Goal: Task Accomplishment & Management: Use online tool/utility

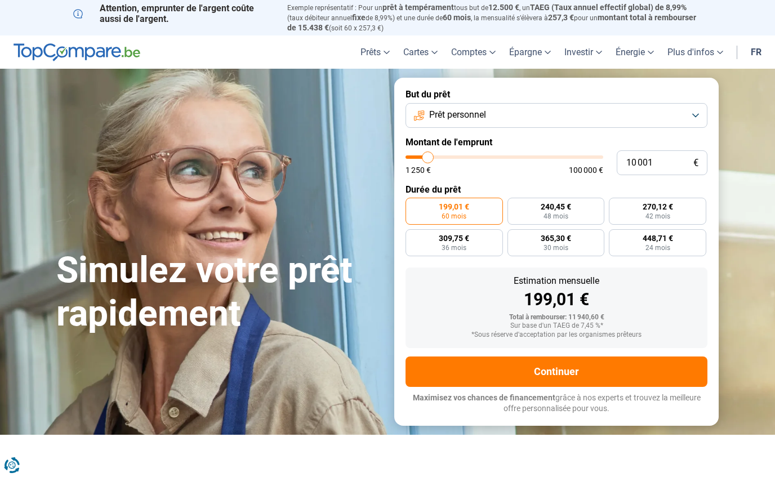
click at [761, 52] on link "fr" at bounding box center [756, 51] width 24 height 33
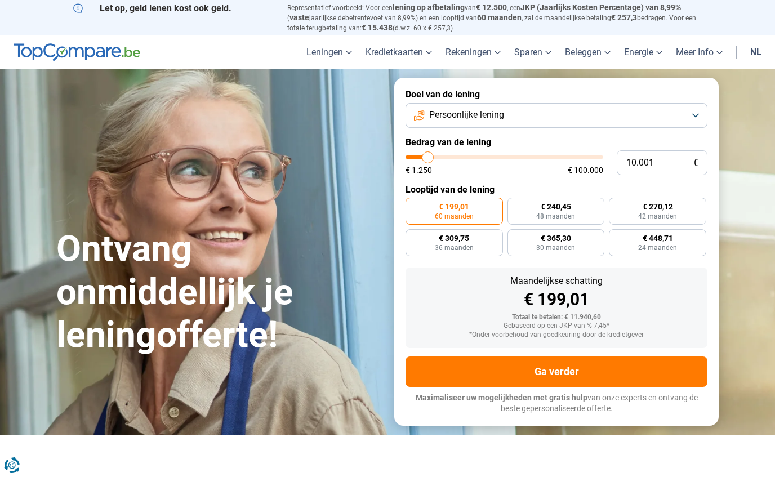
type input "12.000"
type input "12000"
type input "15.000"
type input "15000"
type input "18.500"
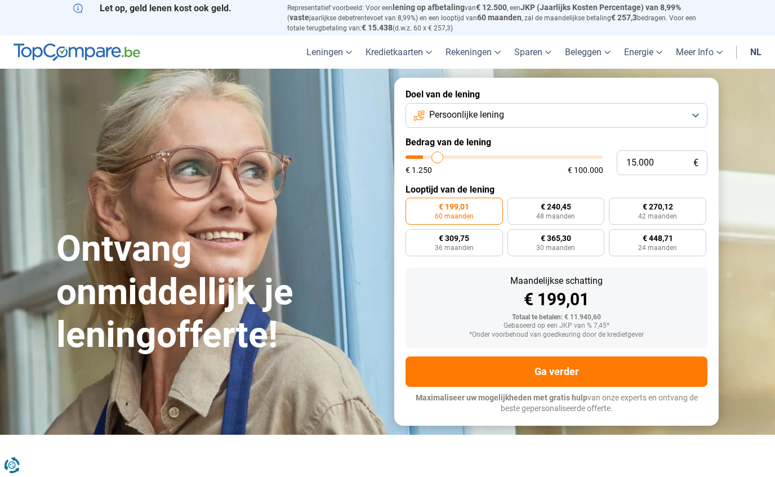
type input "18500"
type input "22.250"
type input "22250"
type input "25.750"
type input "25750"
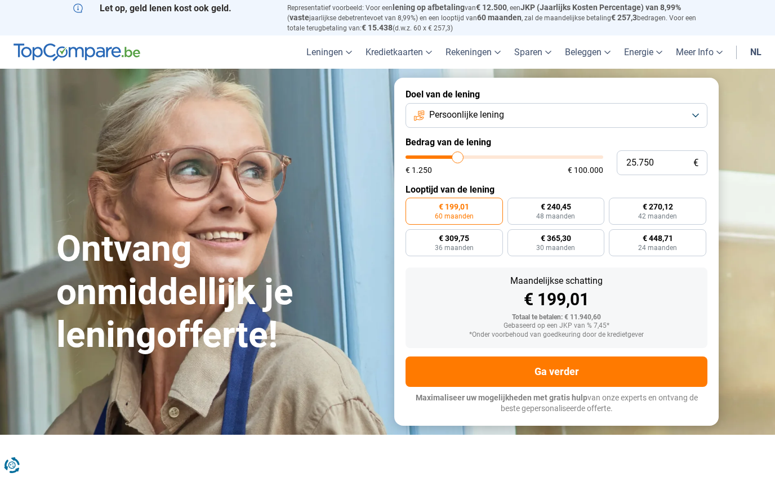
type input "29.750"
type input "29750"
type input "33.250"
type input "33250"
type input "37.000"
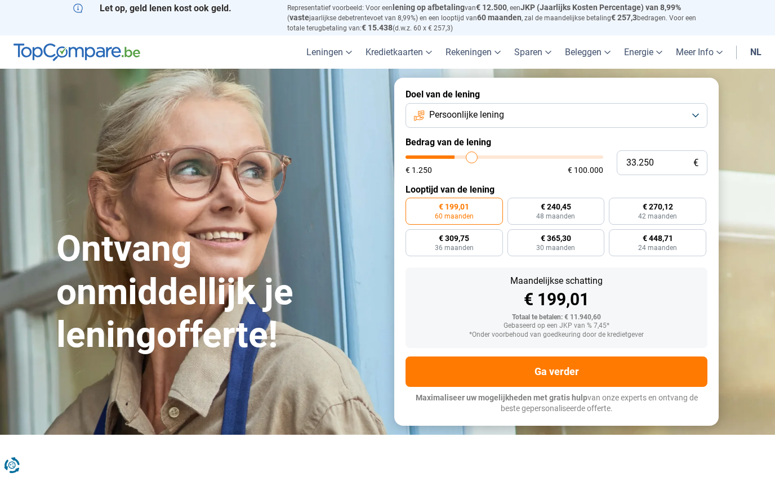
type input "37000"
type input "40.250"
type input "40250"
type input "43.500"
type input "43500"
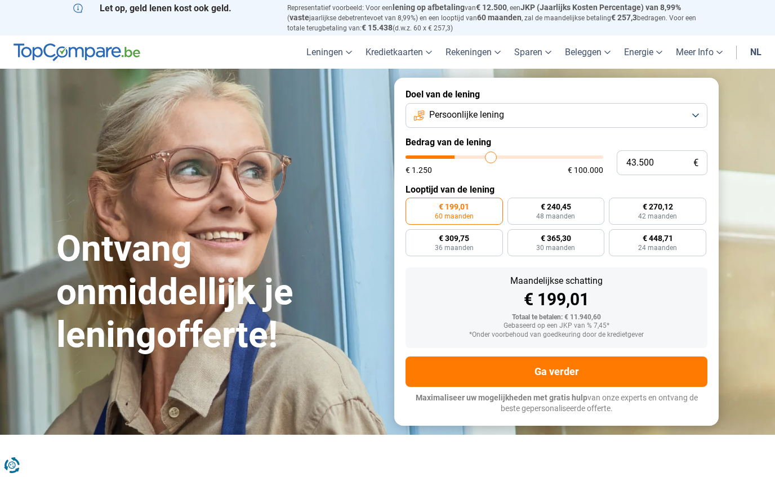
type input "46.500"
type input "46500"
type input "49.000"
type input "49000"
type input "50.750"
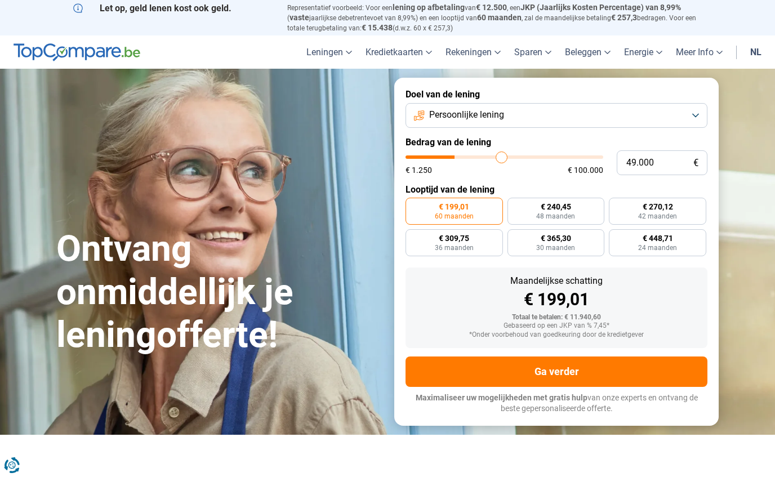
type input "50750"
type input "52.500"
type input "52500"
type input "54.000"
type input "54000"
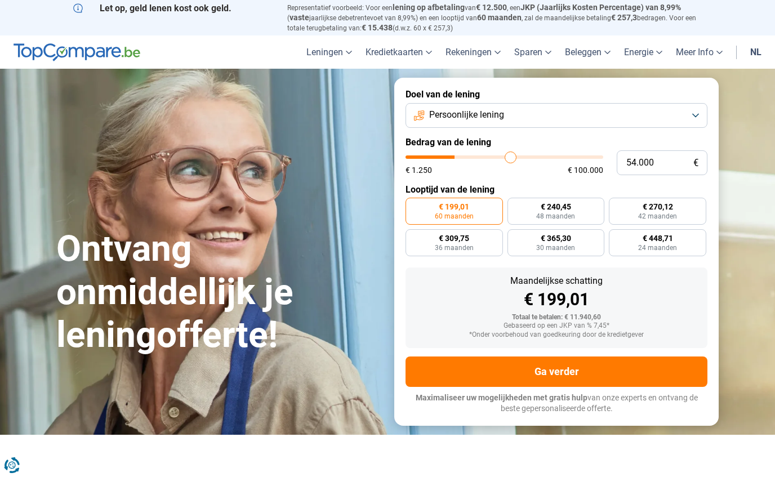
type input "55.000"
type input "55000"
type input "55.750"
type input "55750"
type input "56.750"
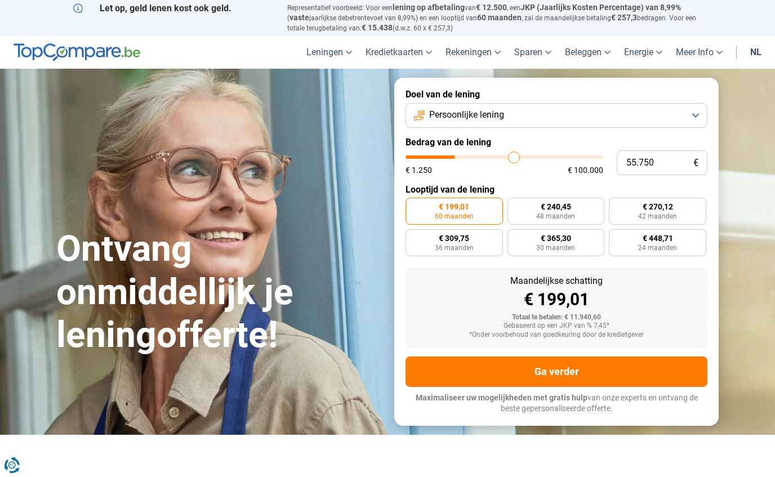
type input "56750"
type input "57.000"
type input "57000"
type input "57.250"
type input "57250"
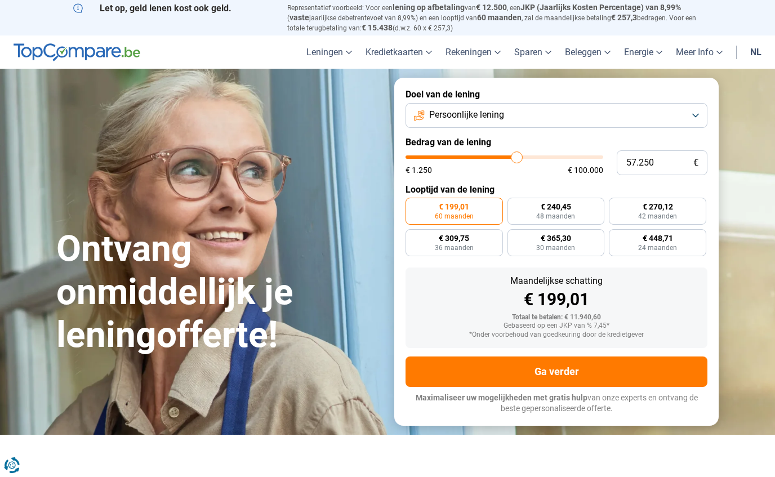
type input "57.750"
type input "57750"
type input "58.000"
type input "58000"
type input "58.250"
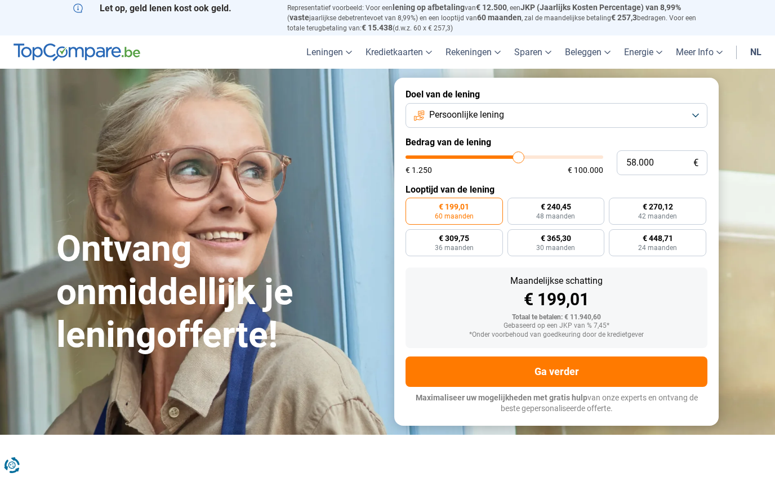
type input "58250"
type input "58.500"
type input "58500"
type input "58.750"
type input "58750"
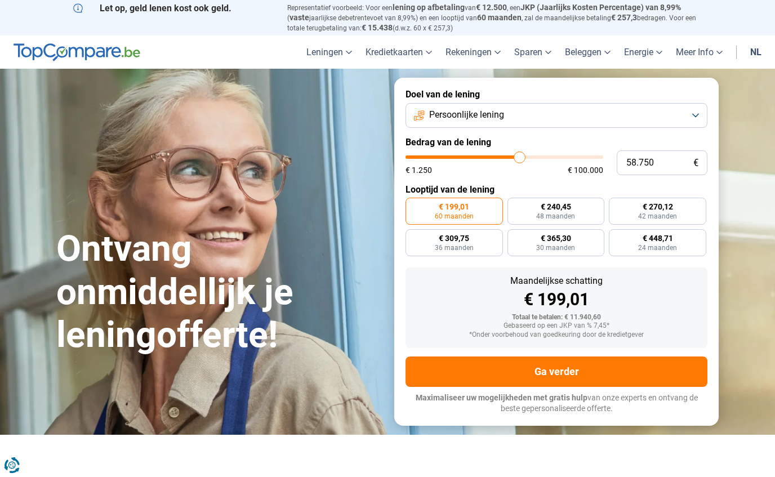
radio input "false"
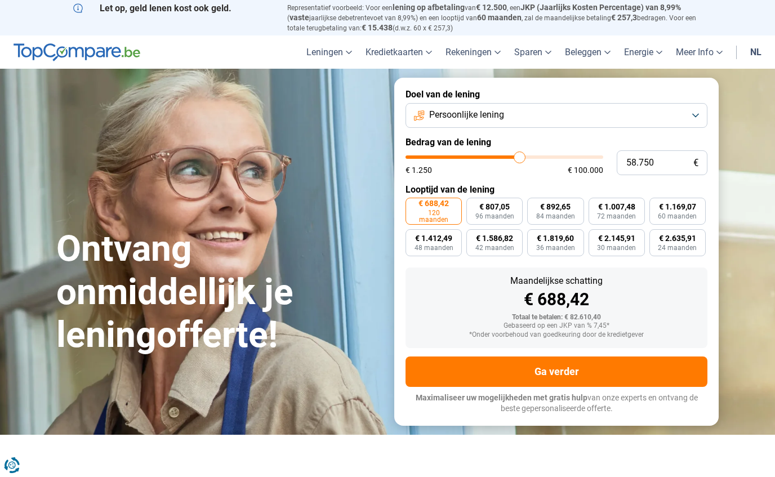
type input "58.250"
type input "58250"
type input "59.500"
type input "59500"
type input "61.000"
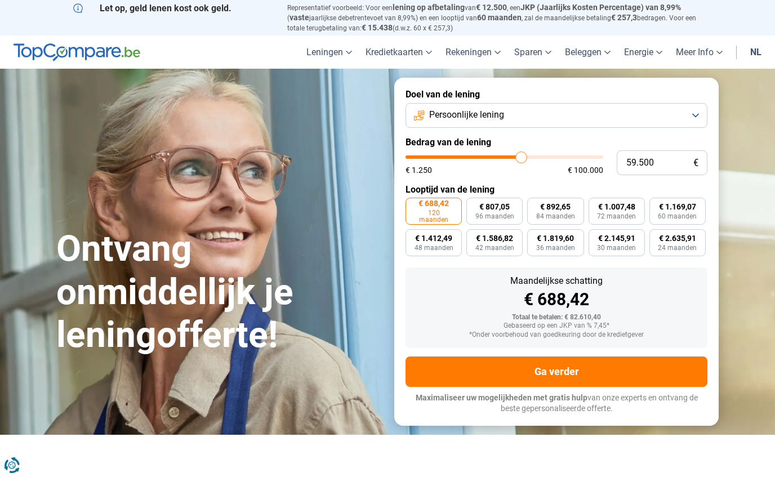
type input "61000"
type input "62.500"
type input "62500"
type input "64.250"
type input "64250"
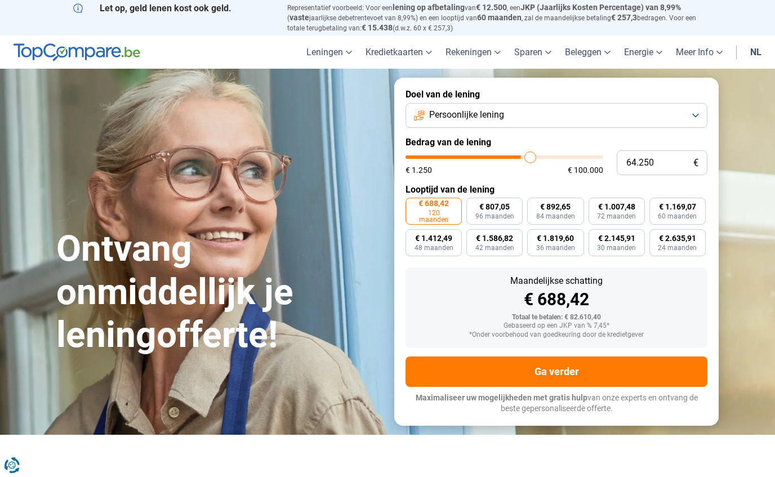
type input "66.000"
type input "66000"
type input "68.000"
type input "68000"
type input "69.000"
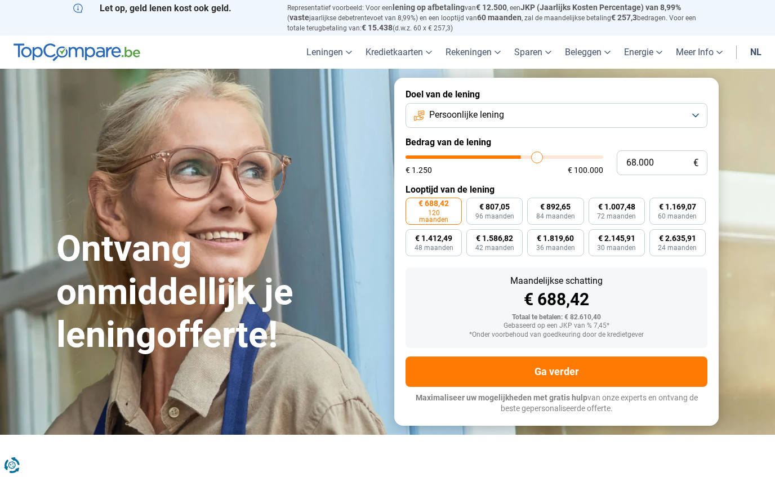
type input "69000"
type input "70.000"
type input "70000"
type input "70.250"
type input "70250"
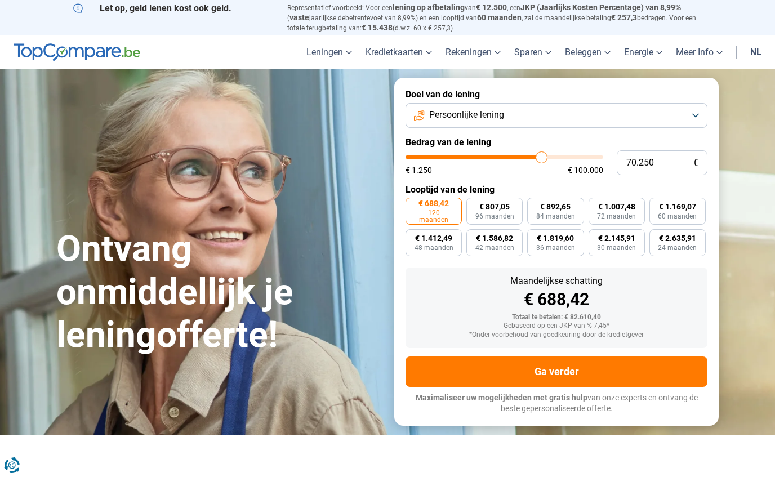
type input "70.500"
type input "70500"
type input "71.000"
type input "71000"
type input "71.250"
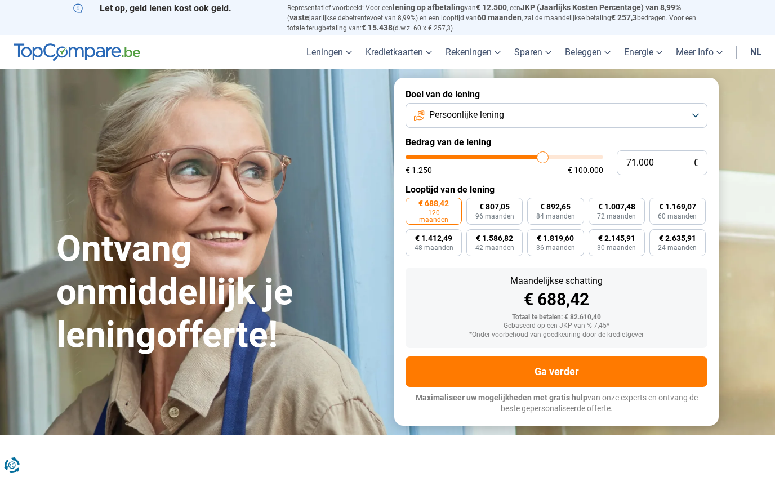
type input "71250"
type input "71.500"
type input "71500"
type input "71.250"
type input "71250"
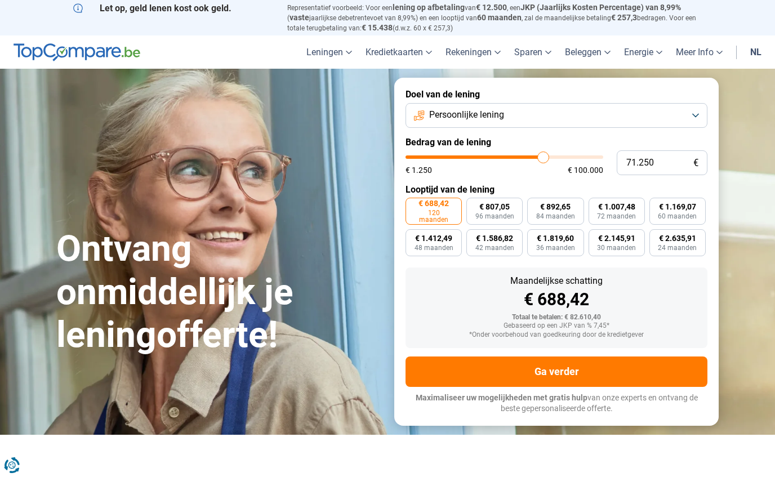
type input "71.000"
type input "71000"
type input "70.500"
type input "70500"
type input "70.250"
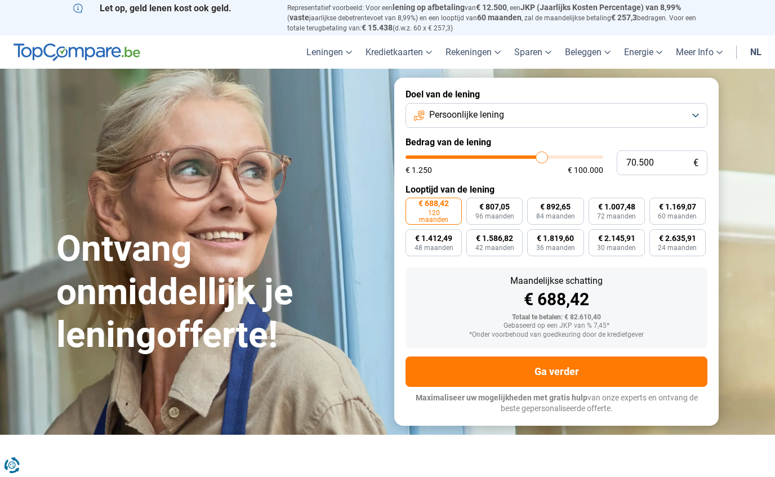
type input "70250"
type input "70.500"
type input "70500"
type input "71.000"
type input "71000"
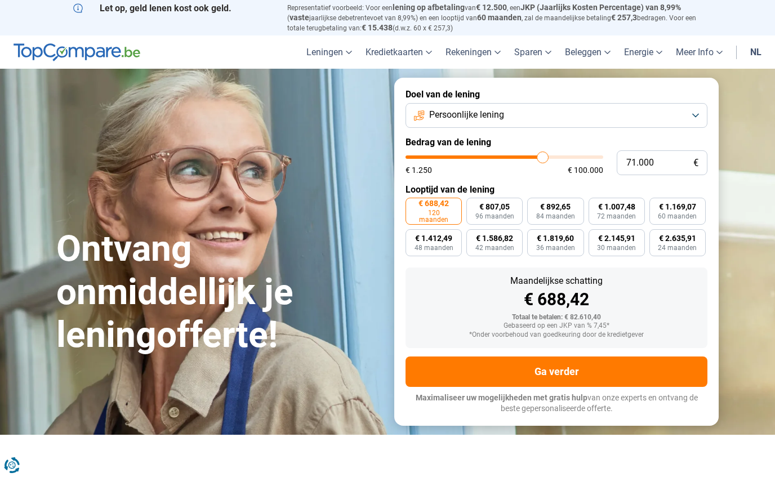
type input "70.500"
type input "70500"
type input "71.000"
type input "71000"
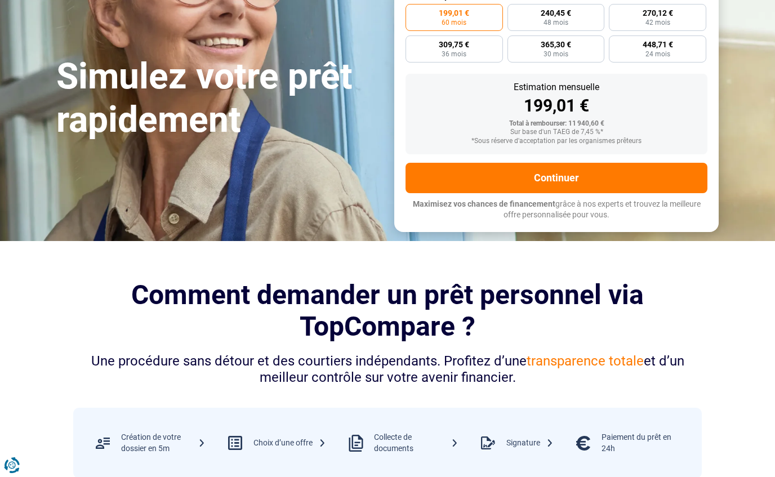
scroll to position [81, 0]
